Goal: Transaction & Acquisition: Purchase product/service

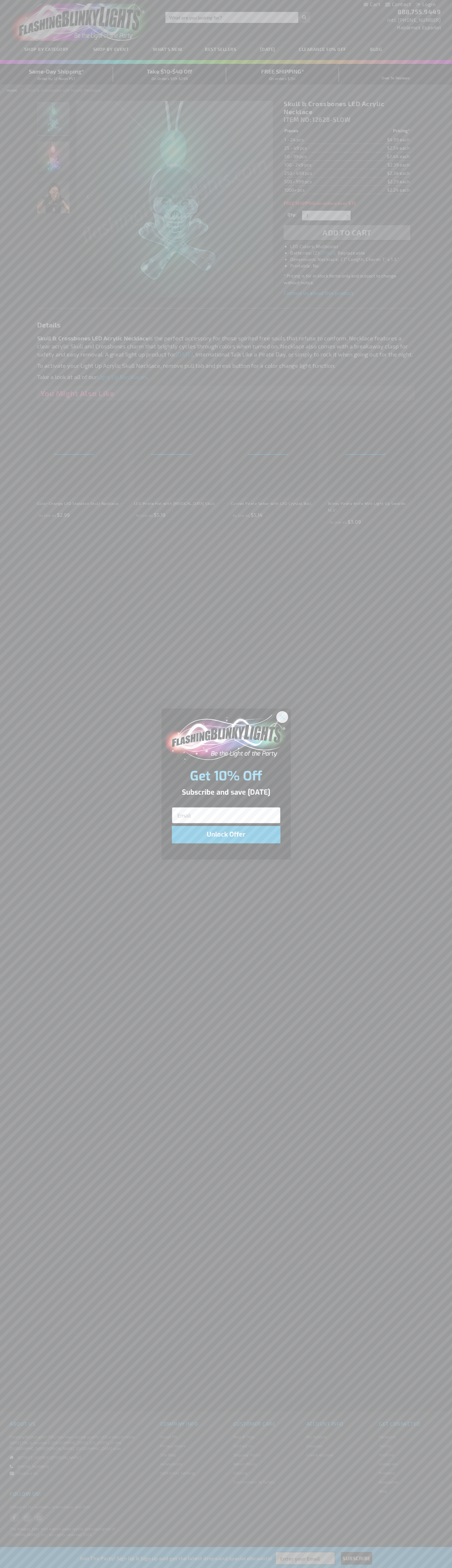
click at [282, 716] on icon "Close dialog" at bounding box center [281, 716] width 4 height 4
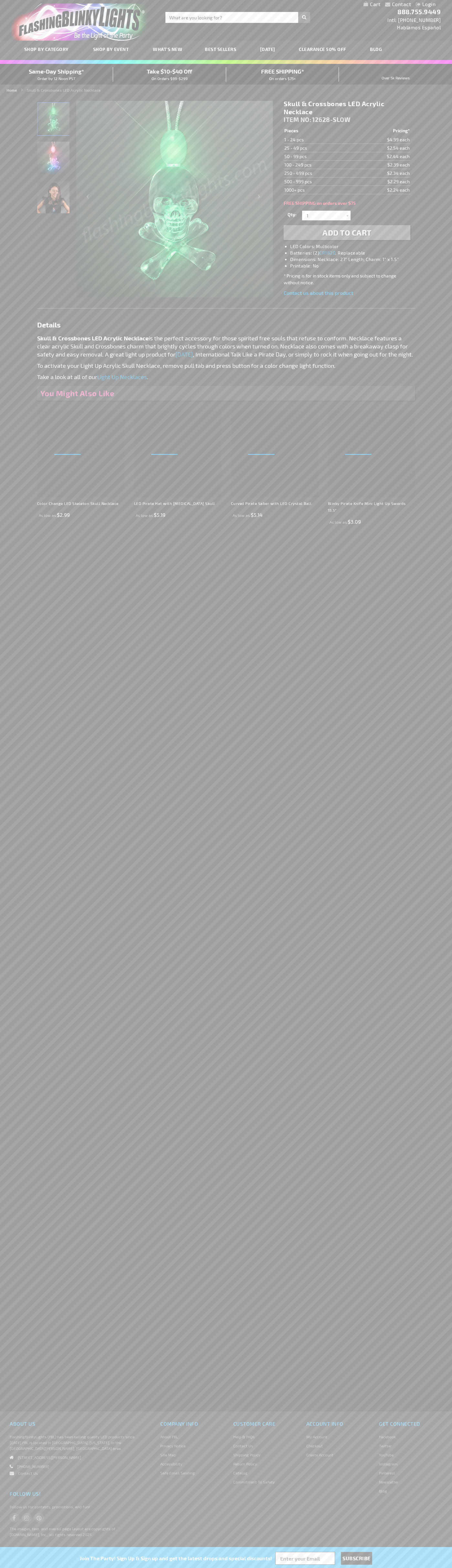
click at [353, 247] on li "LED Colors: Multicolor" at bounding box center [353, 247] width 126 height 7
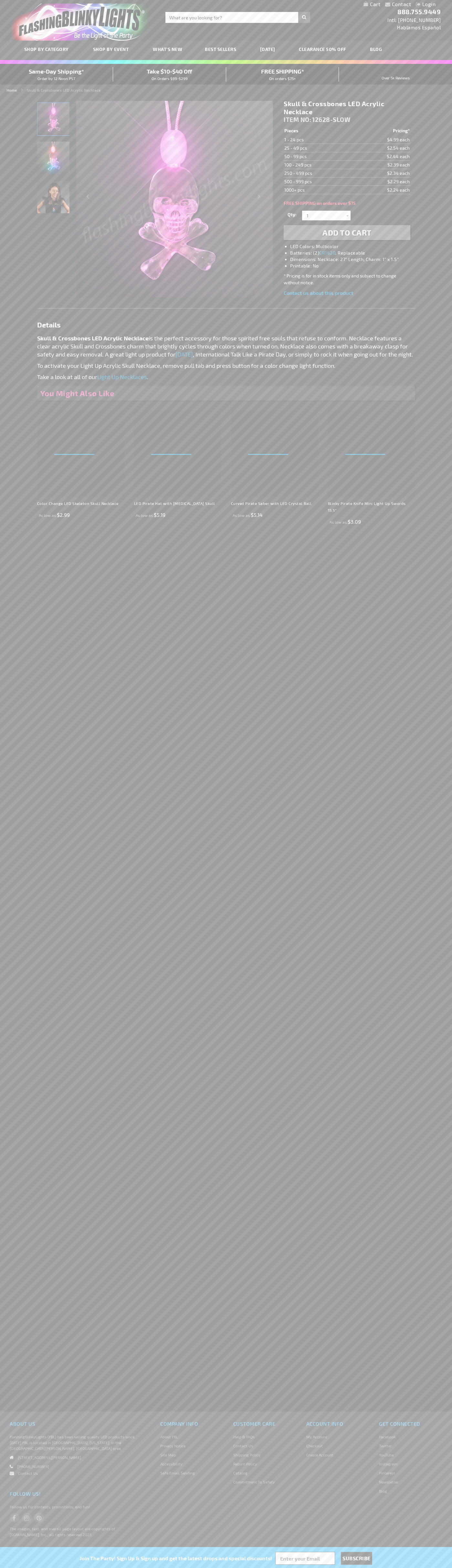
click at [347, 233] on span "Add to Cart" at bounding box center [347, 232] width 49 height 9
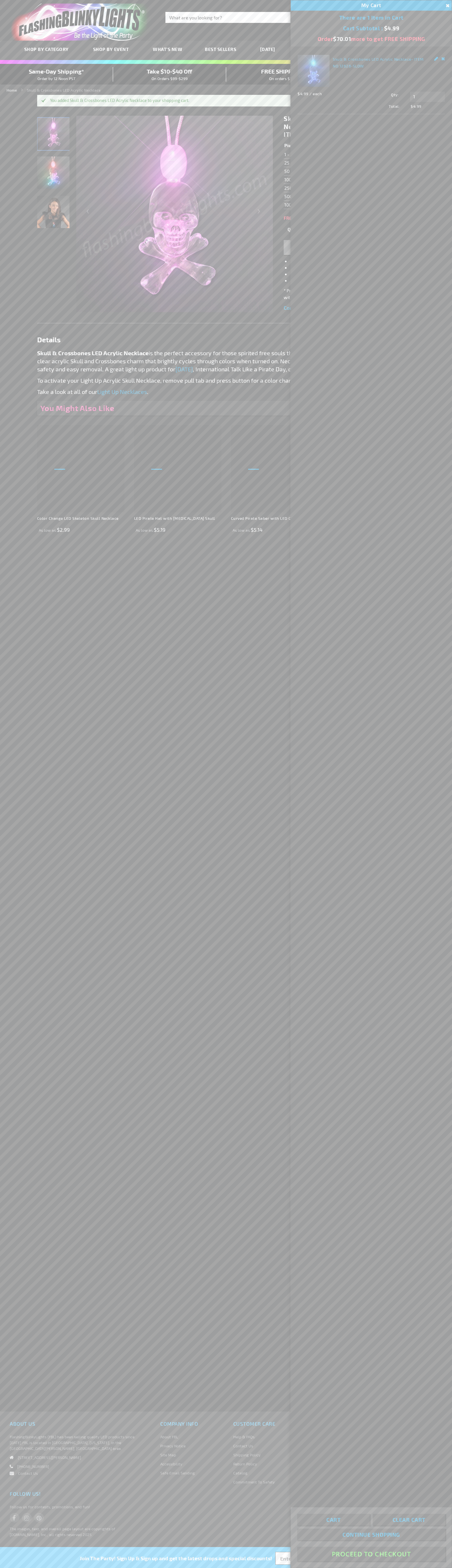
click at [371, 1554] on button "Proceed To Checkout" at bounding box center [371, 1554] width 148 height 15
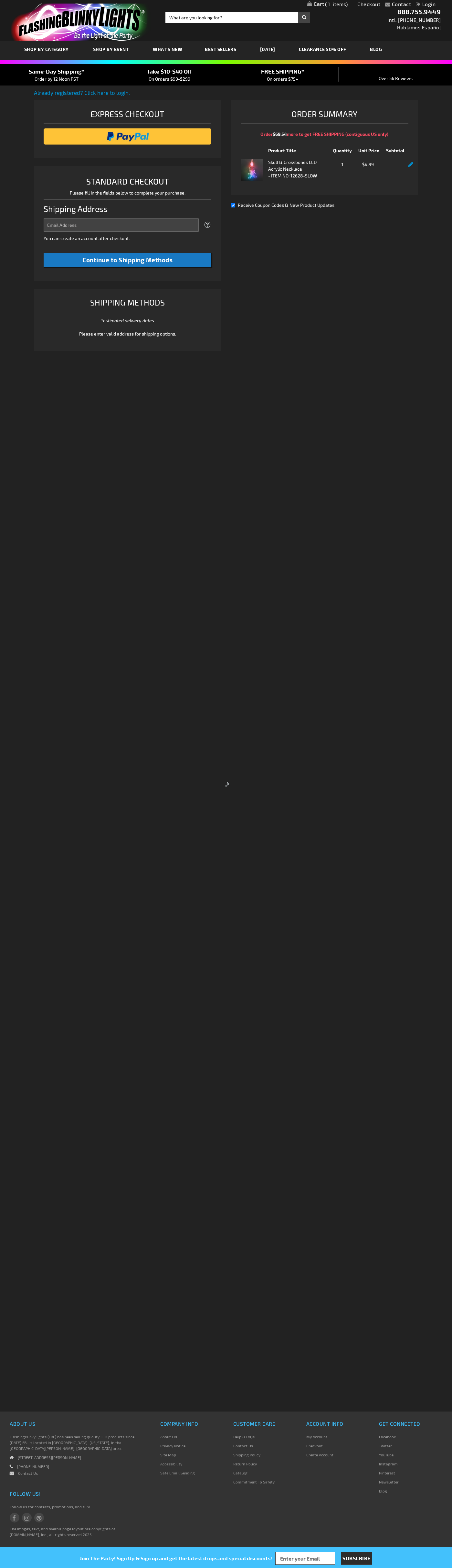
select select "US"
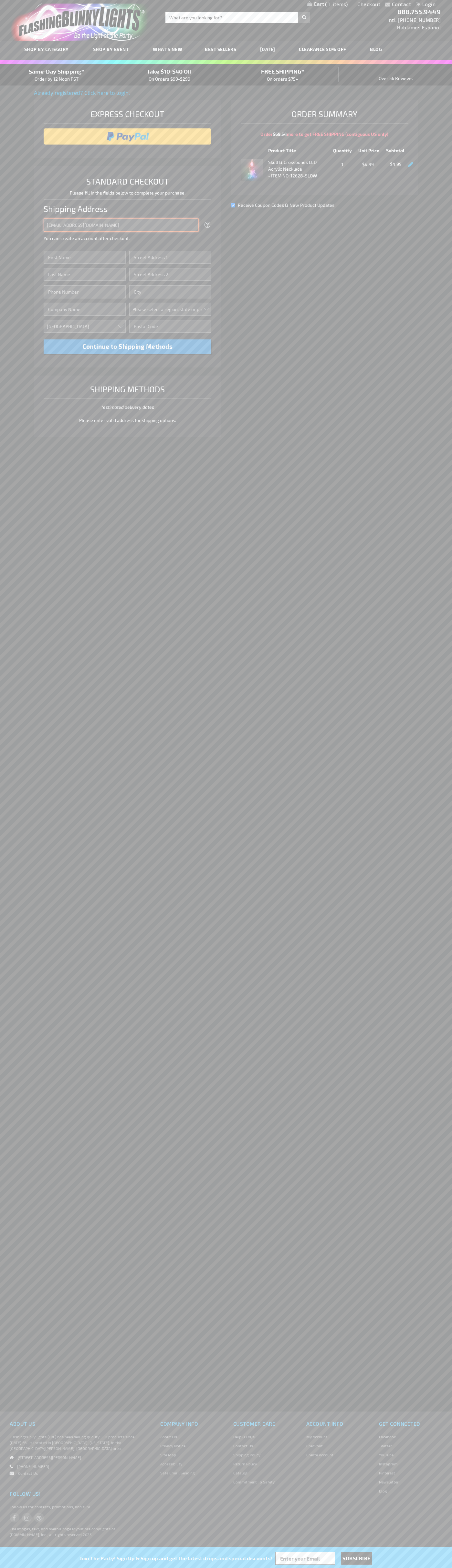
type input "johnsmith005@storebotmail.joonix.net"
type input "John"
type input "201 S. Division St. McKinley Towne Center"
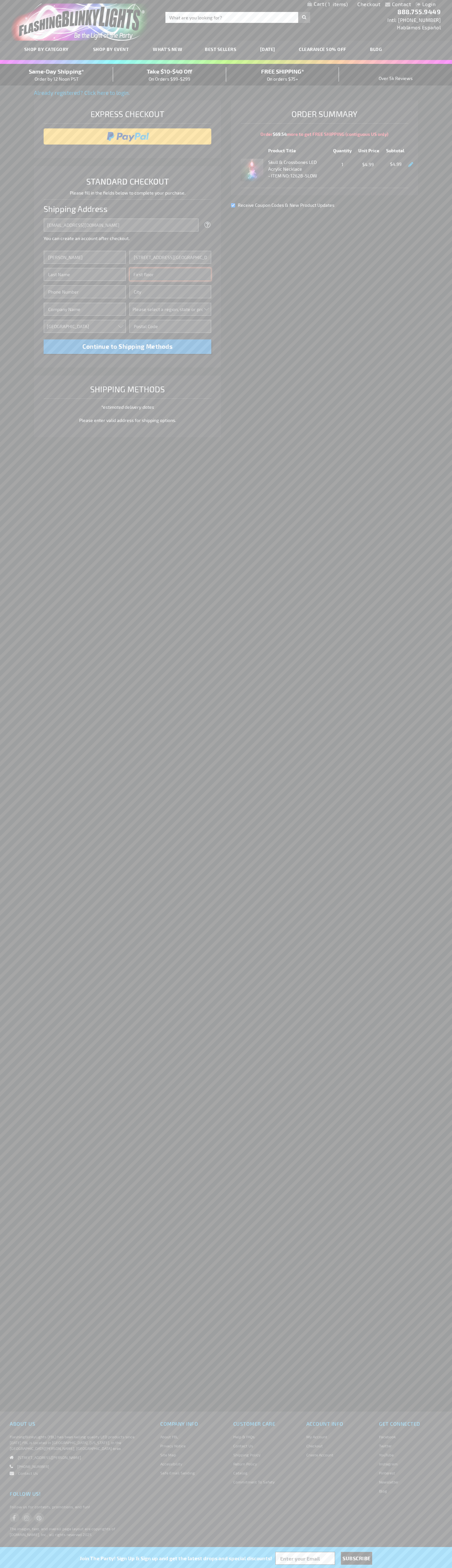
type input "First floor"
type input "ann arbor"
select select "33"
type input "48104"
type input "Smith"
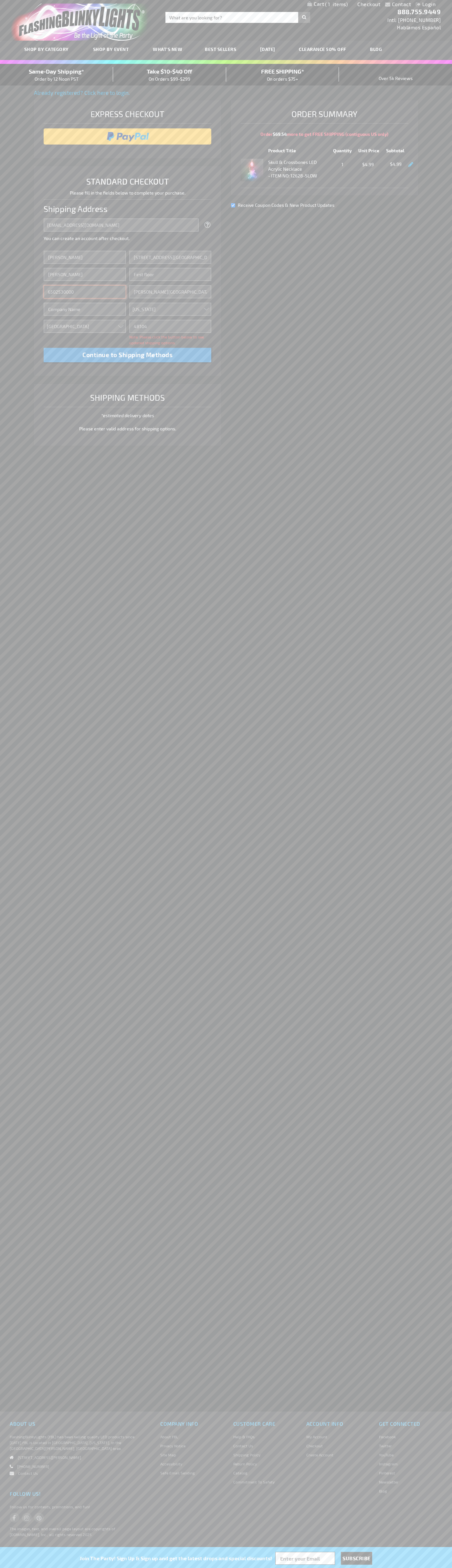
type input "6502530000"
type input "John Smith"
click at [57, 75] on div "Same-Day Shipping* Order by 12 Noon PST" at bounding box center [57, 74] width 113 height 15
click at [127, 136] on input "image" at bounding box center [127, 136] width 161 height 13
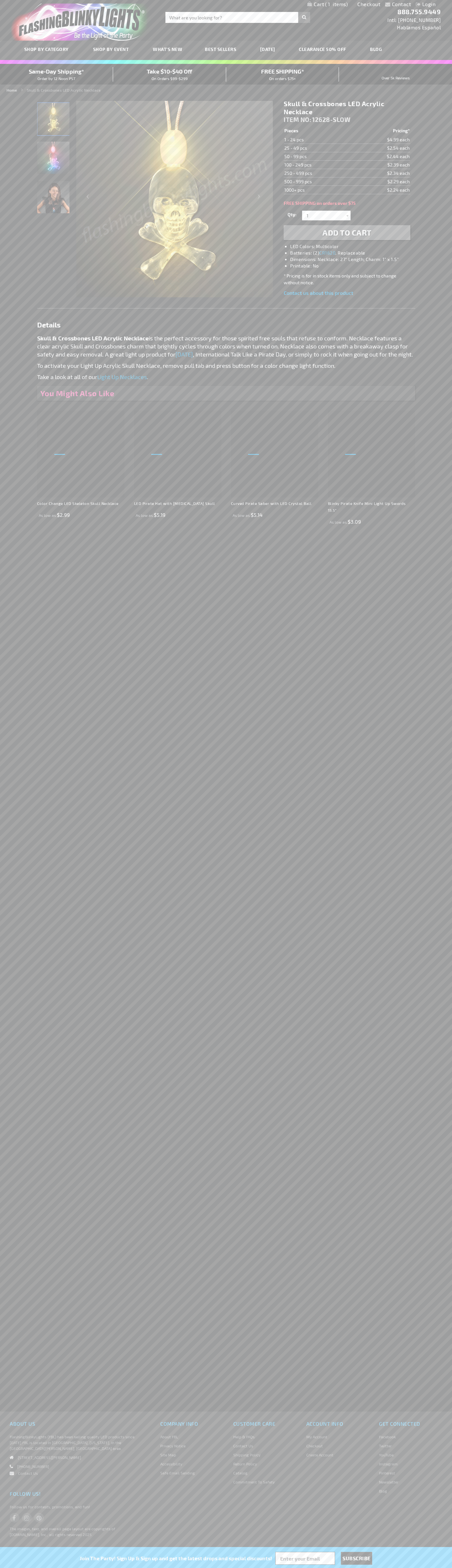
click at [327, 4] on span "1" at bounding box center [336, 4] width 23 height 6
